Goal: Contribute content: Contribute content

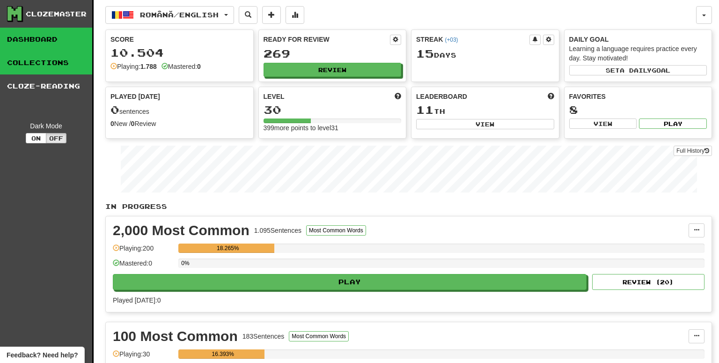
click at [54, 73] on link "Collections" at bounding box center [46, 62] width 92 height 23
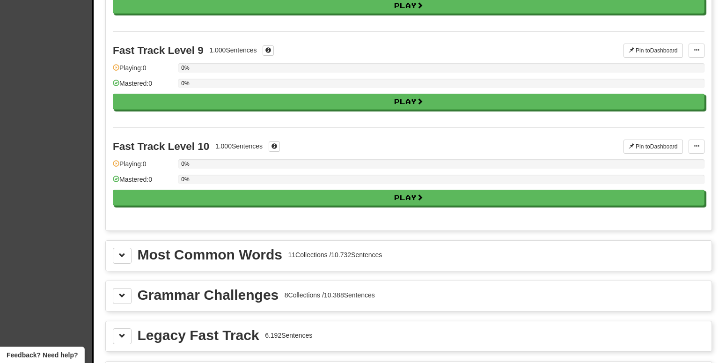
scroll to position [944, 0]
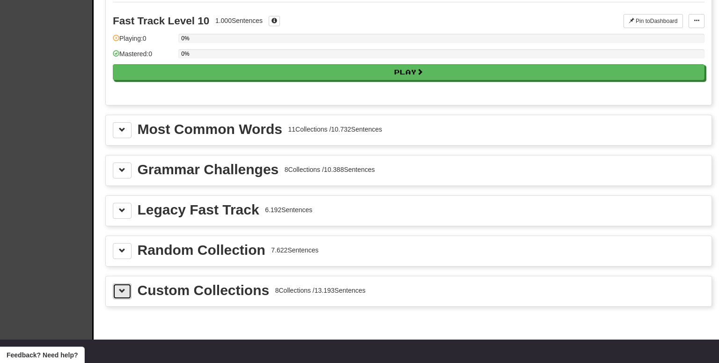
click at [121, 287] on span at bounding box center [122, 290] width 7 height 7
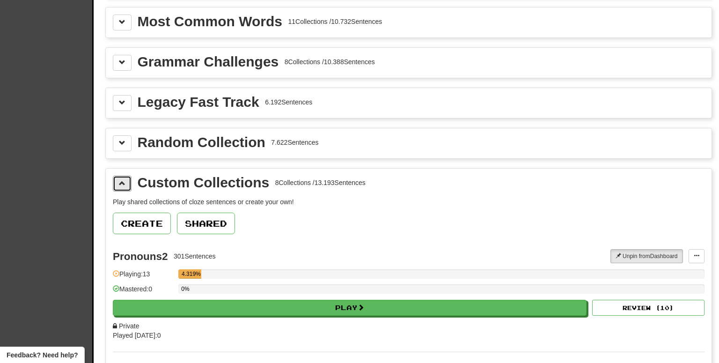
scroll to position [1062, 0]
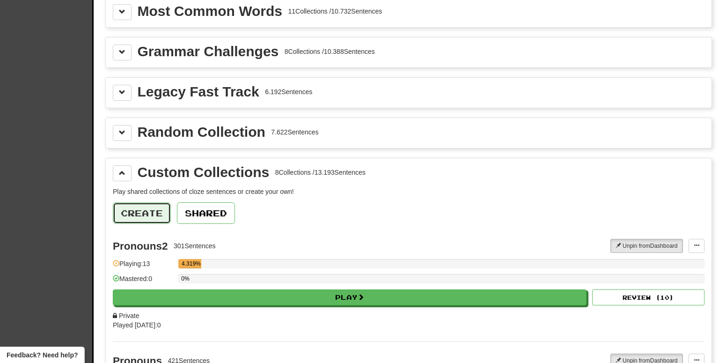
click at [152, 206] on button "Create" at bounding box center [142, 213] width 58 height 22
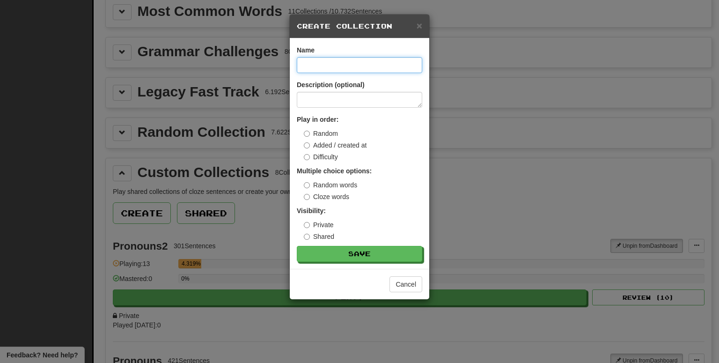
click at [324, 69] on input at bounding box center [359, 65] width 125 height 16
type input "**********"
click at [328, 199] on label "Cloze words" at bounding box center [326, 196] width 45 height 9
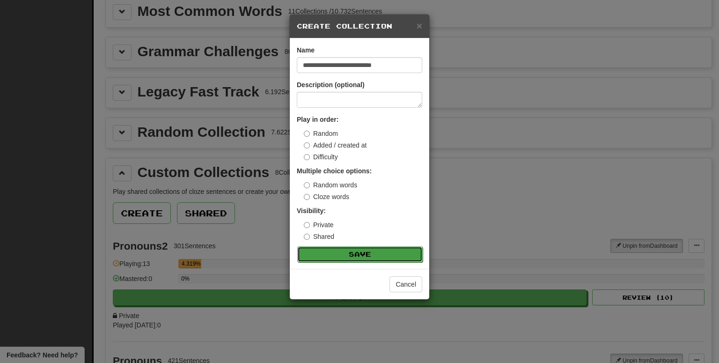
click at [350, 258] on button "Save" at bounding box center [359, 254] width 125 height 16
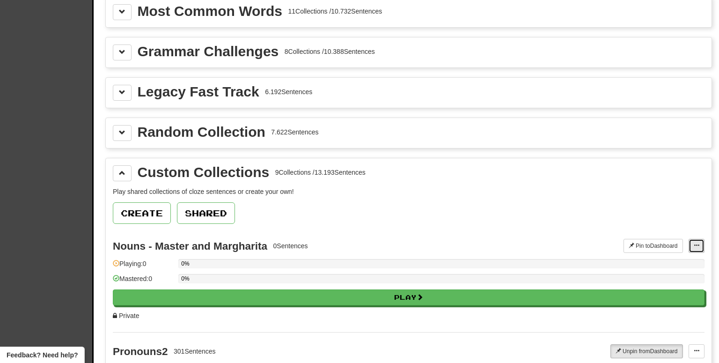
click at [699, 243] on span at bounding box center [697, 246] width 6 height 6
click at [669, 259] on span "Add Sentences" at bounding box center [660, 262] width 44 height 7
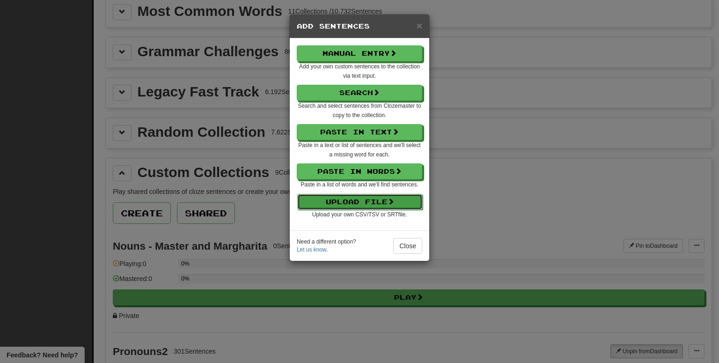
click at [339, 198] on button "Upload File" at bounding box center [359, 202] width 125 height 16
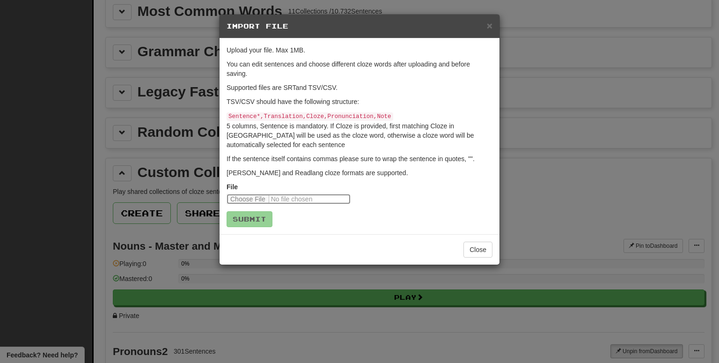
click at [268, 194] on input "file" at bounding box center [289, 199] width 124 height 10
type input "**********"
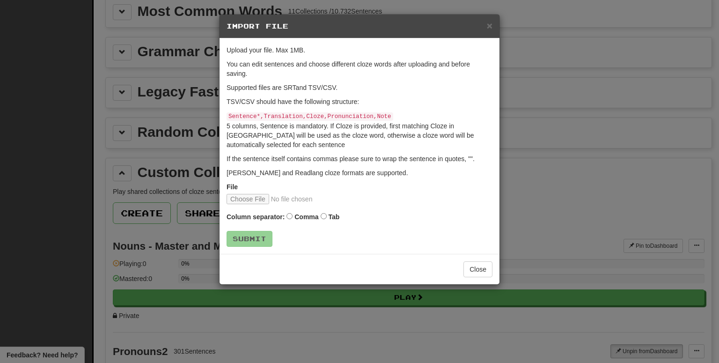
click at [337, 212] on label "Tab" at bounding box center [333, 216] width 11 height 9
click at [258, 232] on button "Submit" at bounding box center [250, 239] width 46 height 16
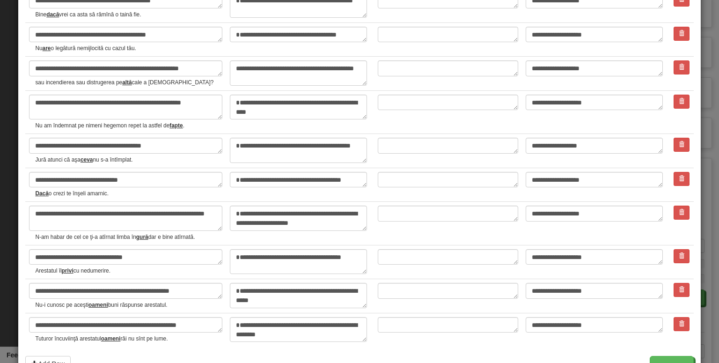
scroll to position [1787, 0]
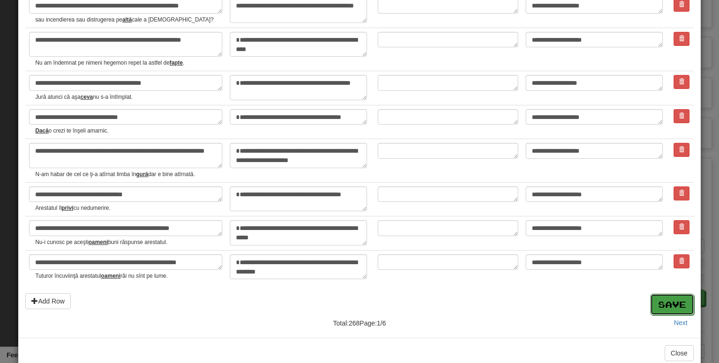
click at [668, 294] on button "Save" at bounding box center [672, 305] width 44 height 22
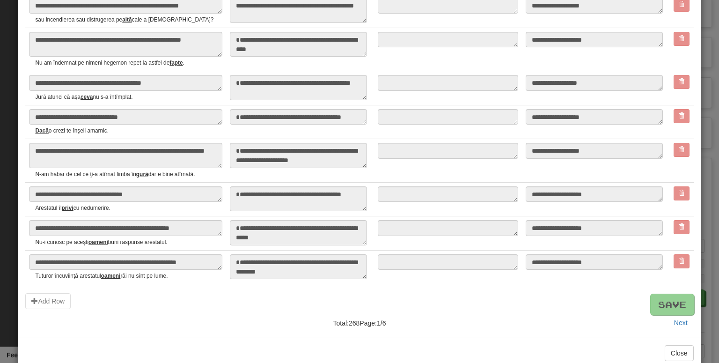
type textarea "*"
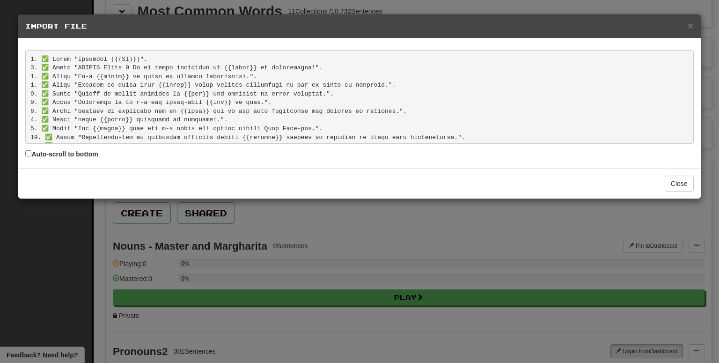
scroll to position [2254, 0]
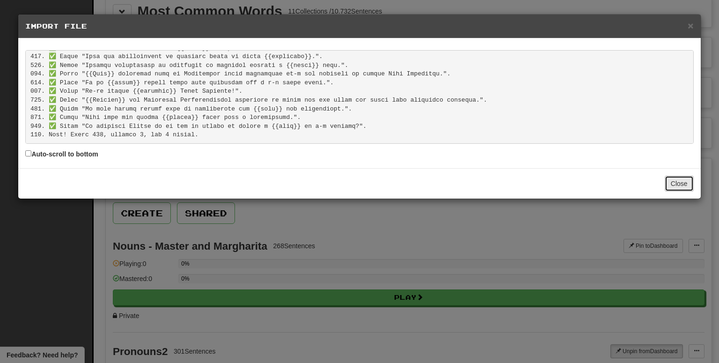
click at [682, 187] on button "Close" at bounding box center [679, 184] width 29 height 16
